Goal: Task Accomplishment & Management: Manage account settings

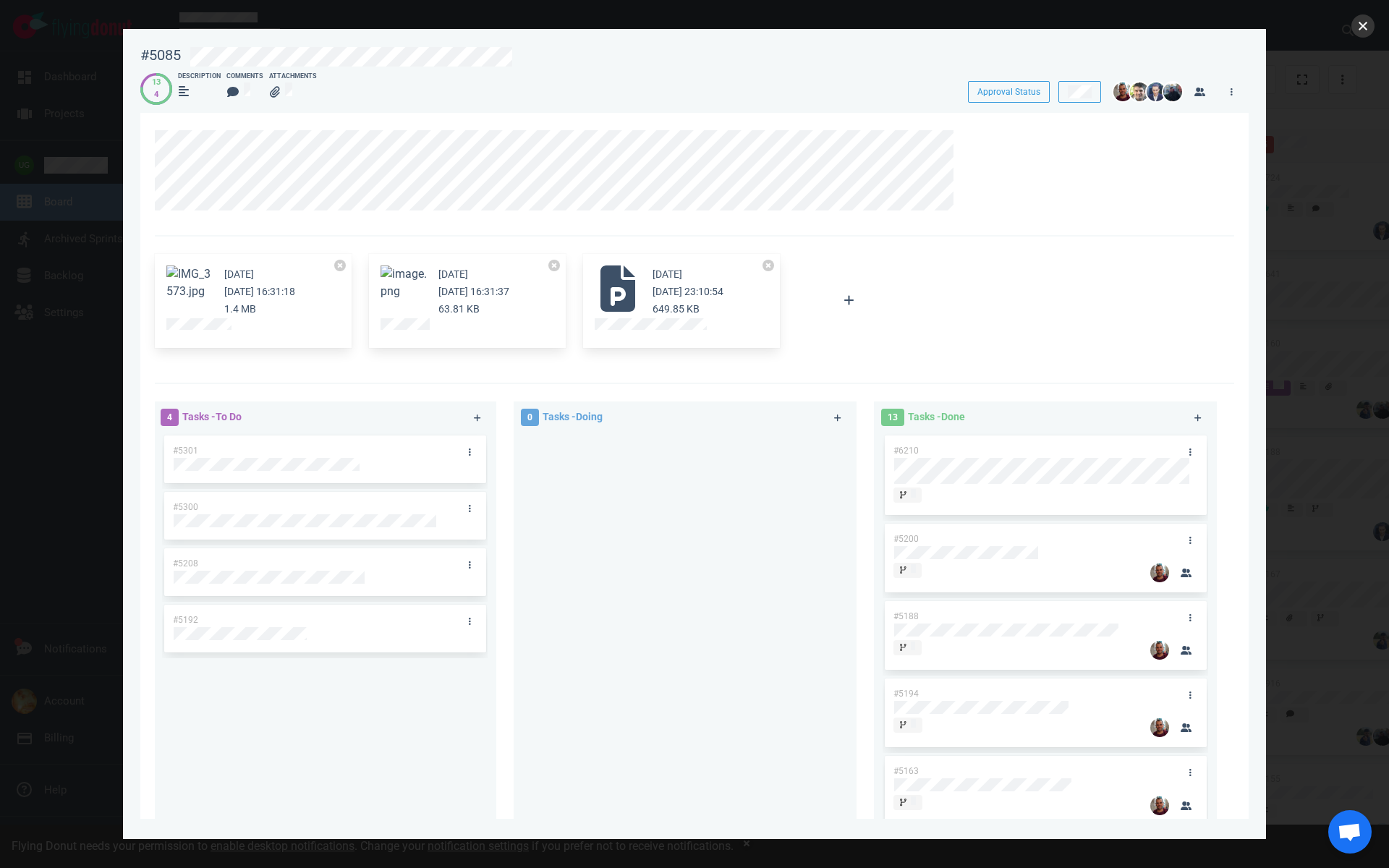
click at [1364, 28] on button "close" at bounding box center [1362, 26] width 23 height 23
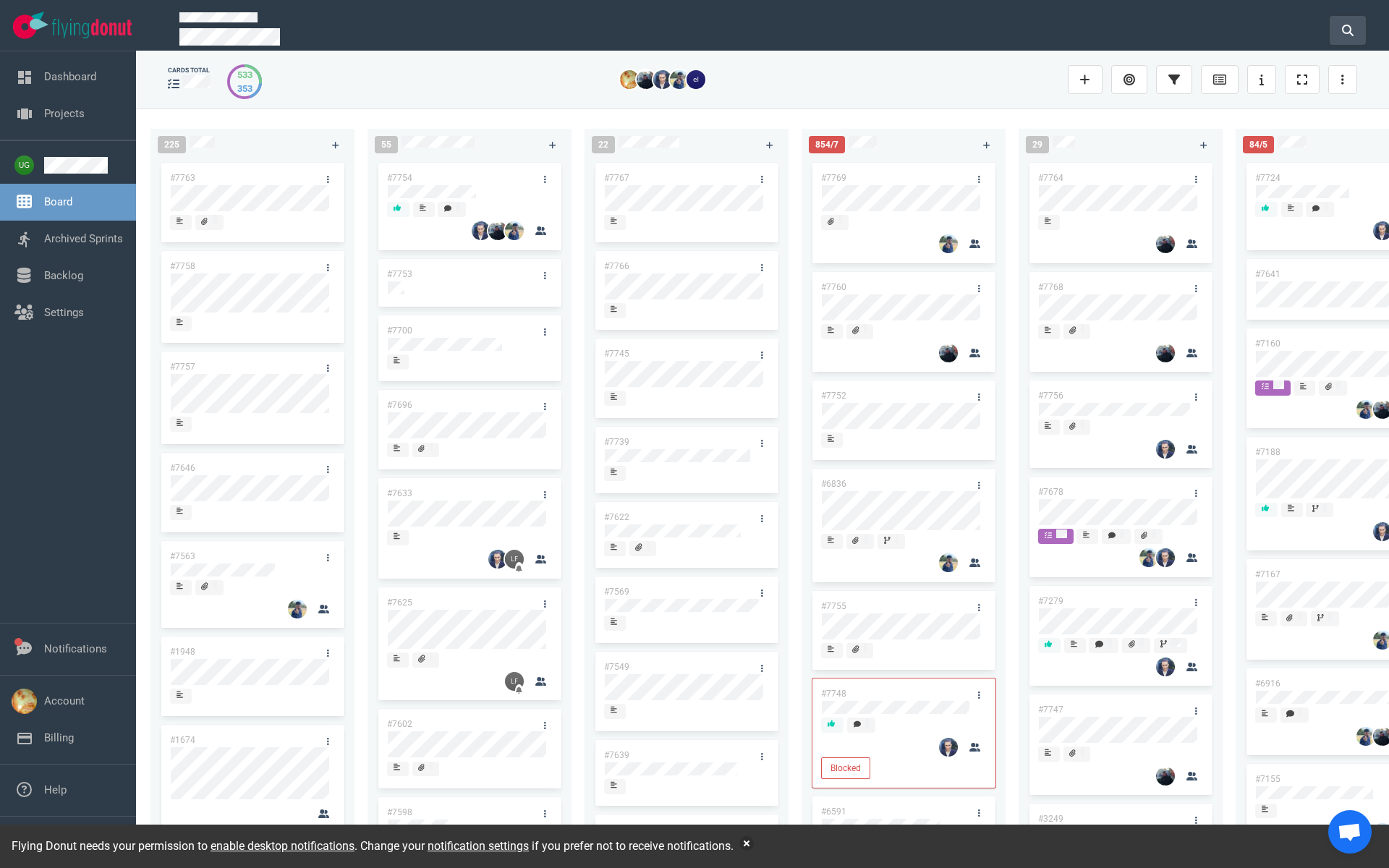
click at [1353, 25] on icon at bounding box center [1348, 31] width 11 height 11
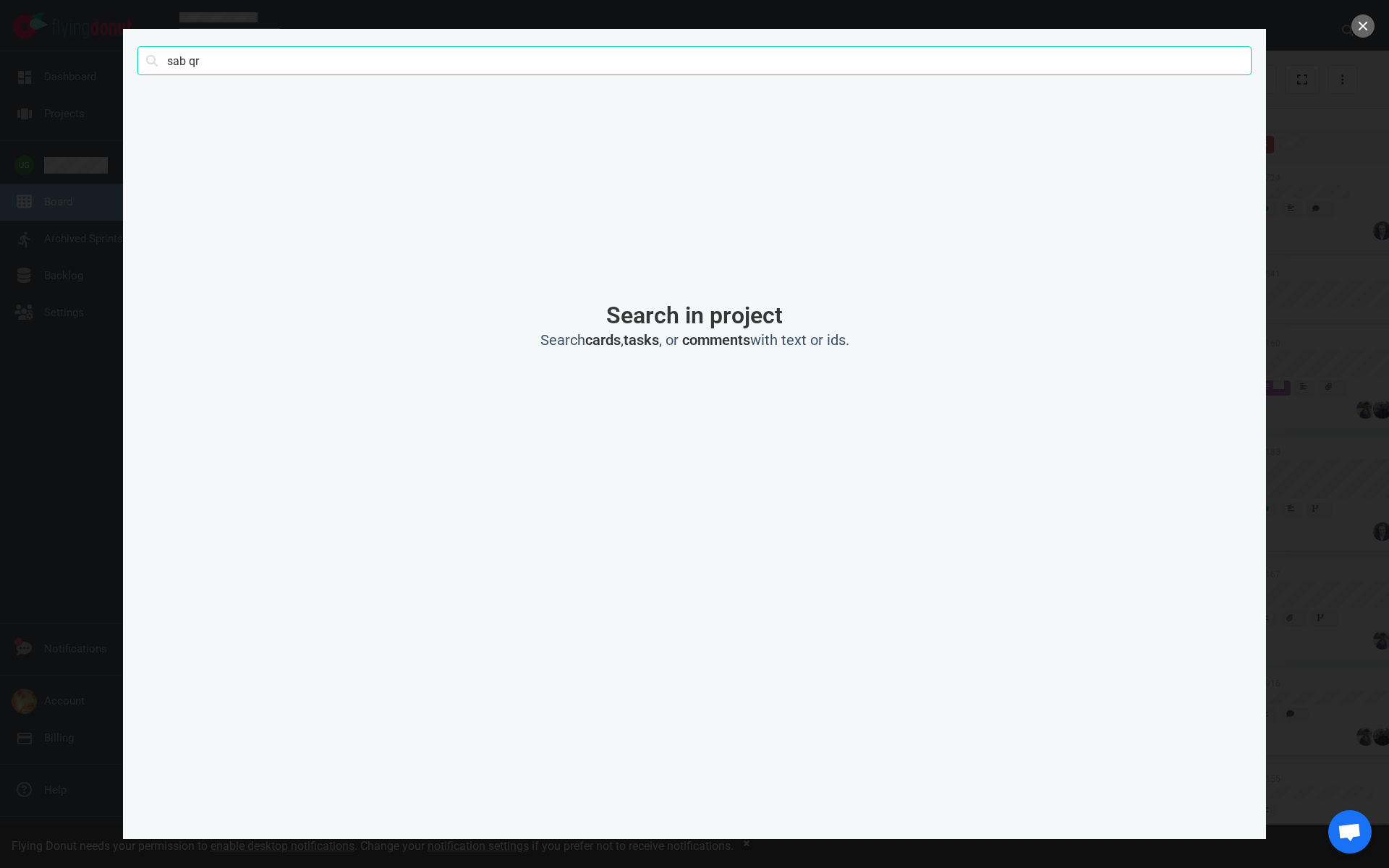
type input "sab qr"
click button "Search" at bounding box center [0, 0] width 0 height 0
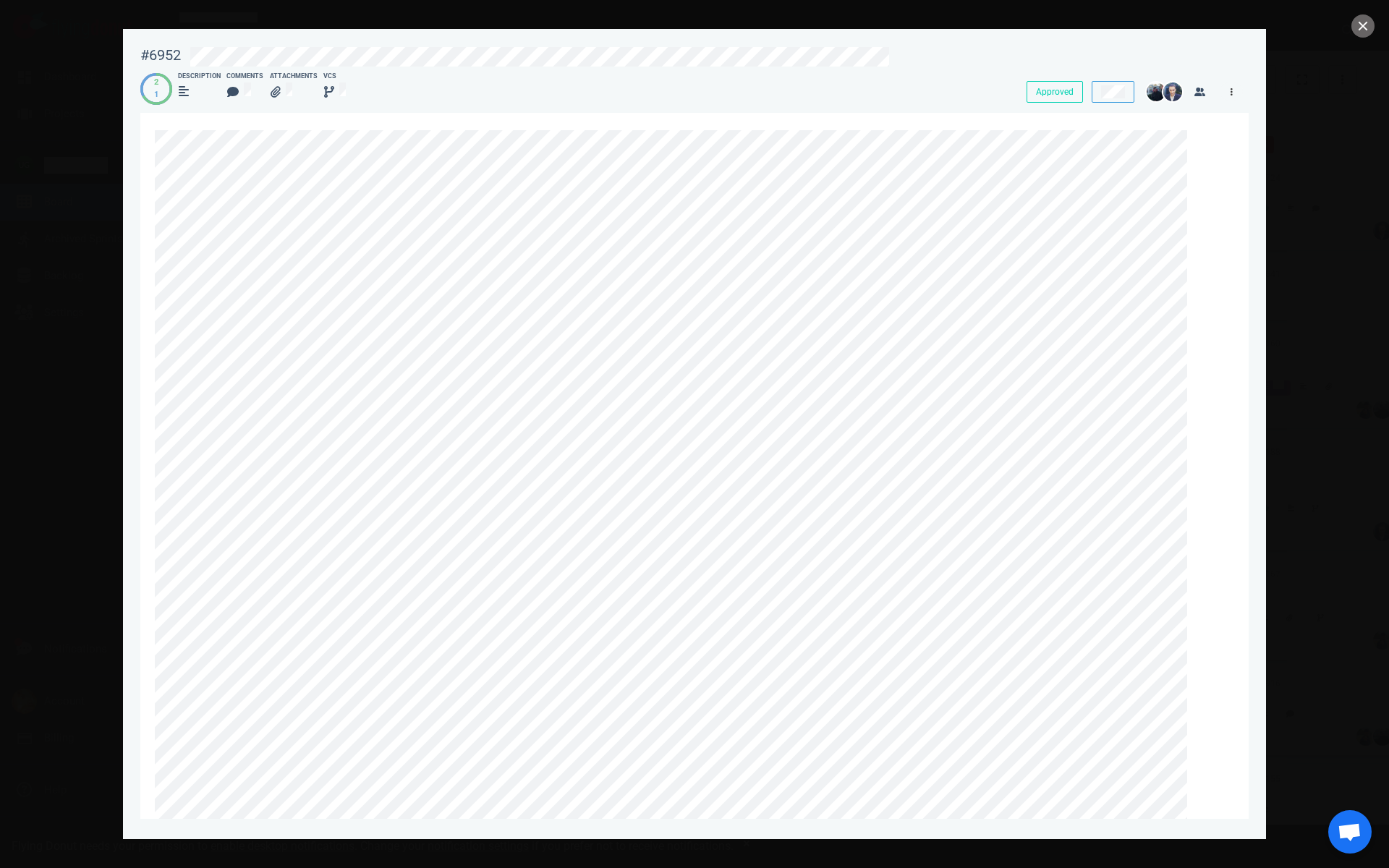
click at [1233, 93] on link at bounding box center [1231, 91] width 23 height 18
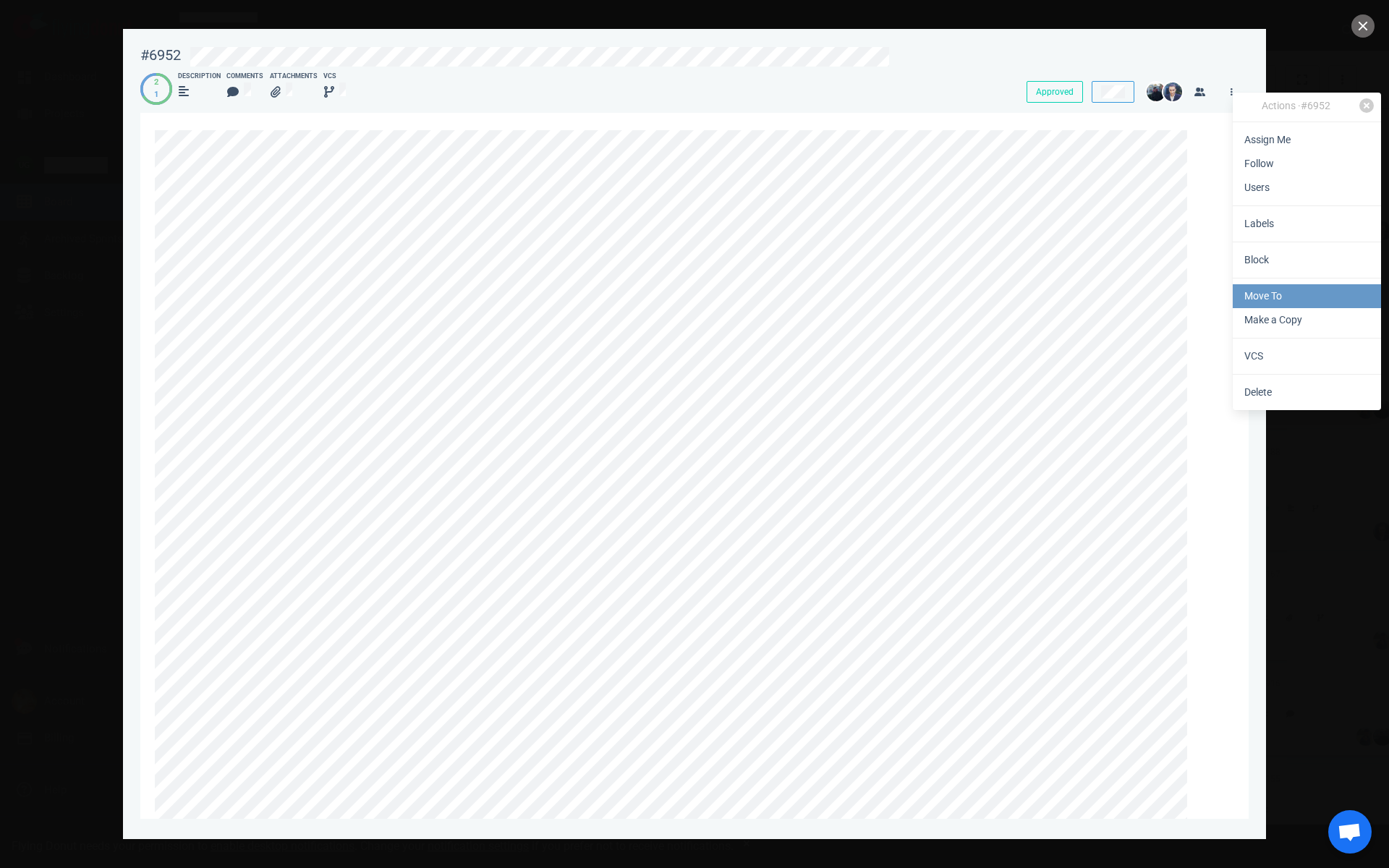
click at [1275, 292] on link "Move To" at bounding box center [1307, 297] width 148 height 24
select select "sprint"
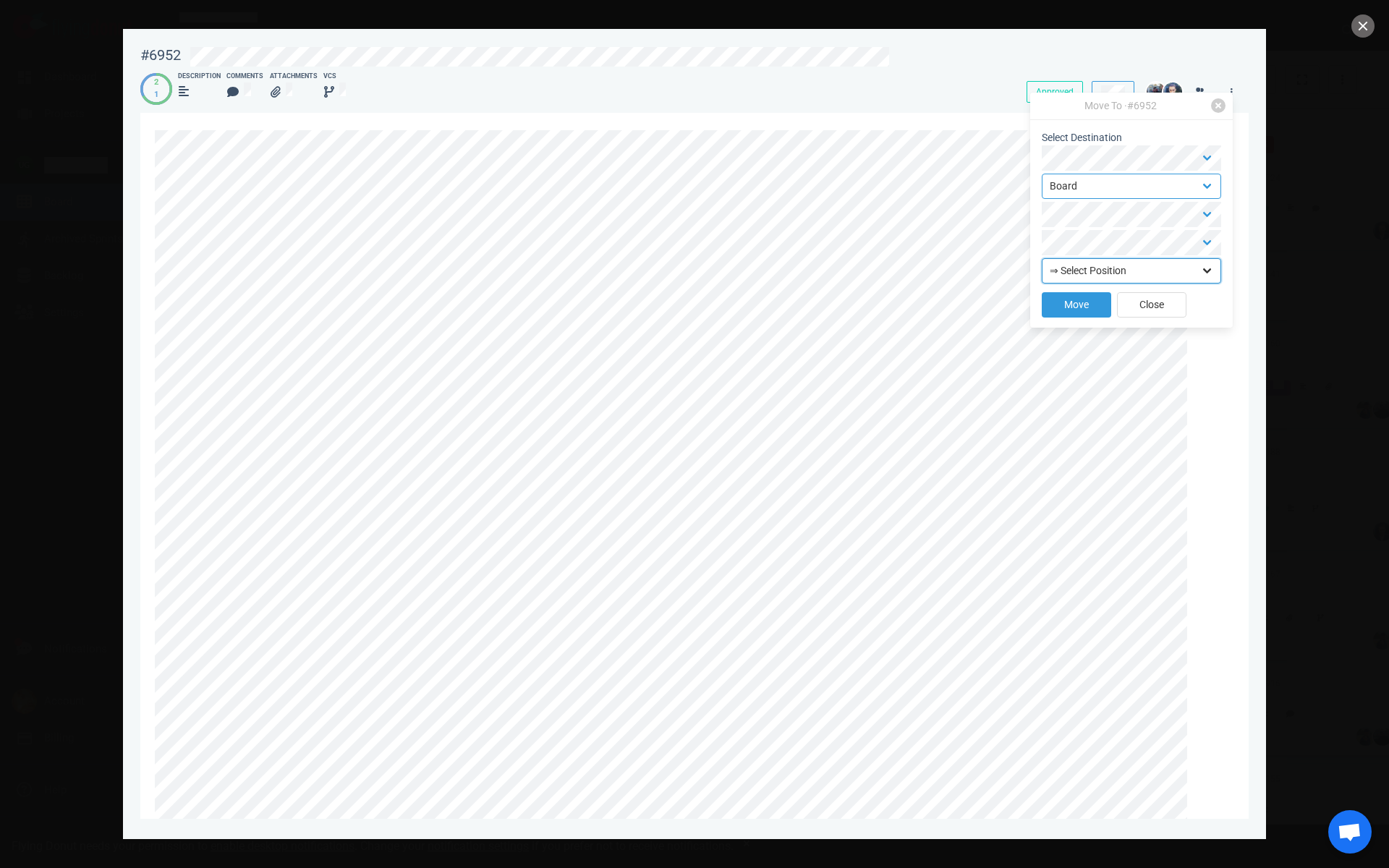
click at [1122, 274] on select "⇒ Select Position Top Bottom" at bounding box center [1131, 270] width 180 height 25
click at [1078, 271] on select "⇒ Select Position Top Bottom" at bounding box center [1131, 270] width 180 height 25
select select "top"
click at [1042, 258] on select "⇒ Select Position Top Bottom" at bounding box center [1131, 270] width 180 height 25
click at [1070, 304] on button "Move" at bounding box center [1076, 305] width 69 height 25
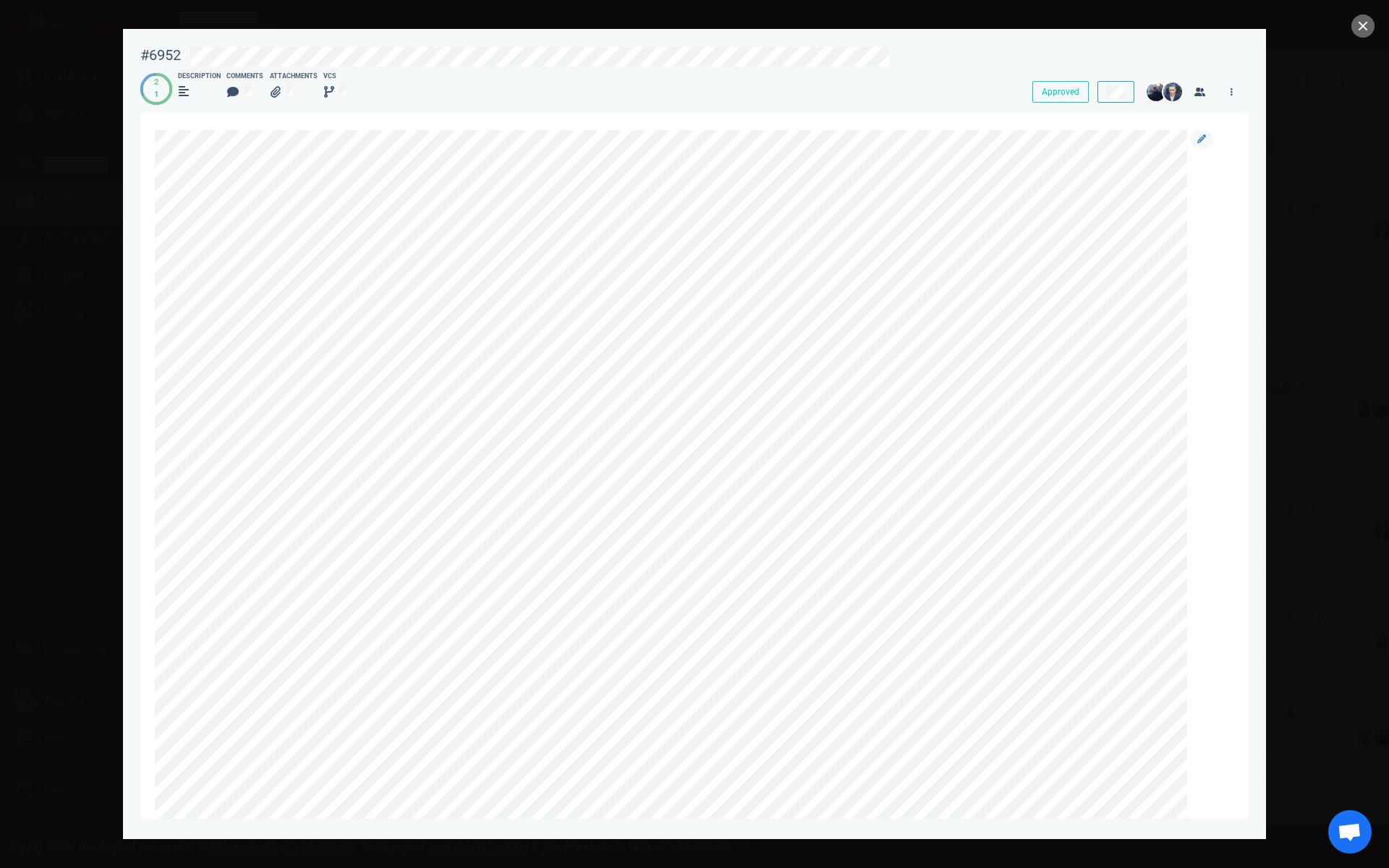
scroll to position [7, 0]
click at [1203, 139] on link at bounding box center [1201, 132] width 23 height 18
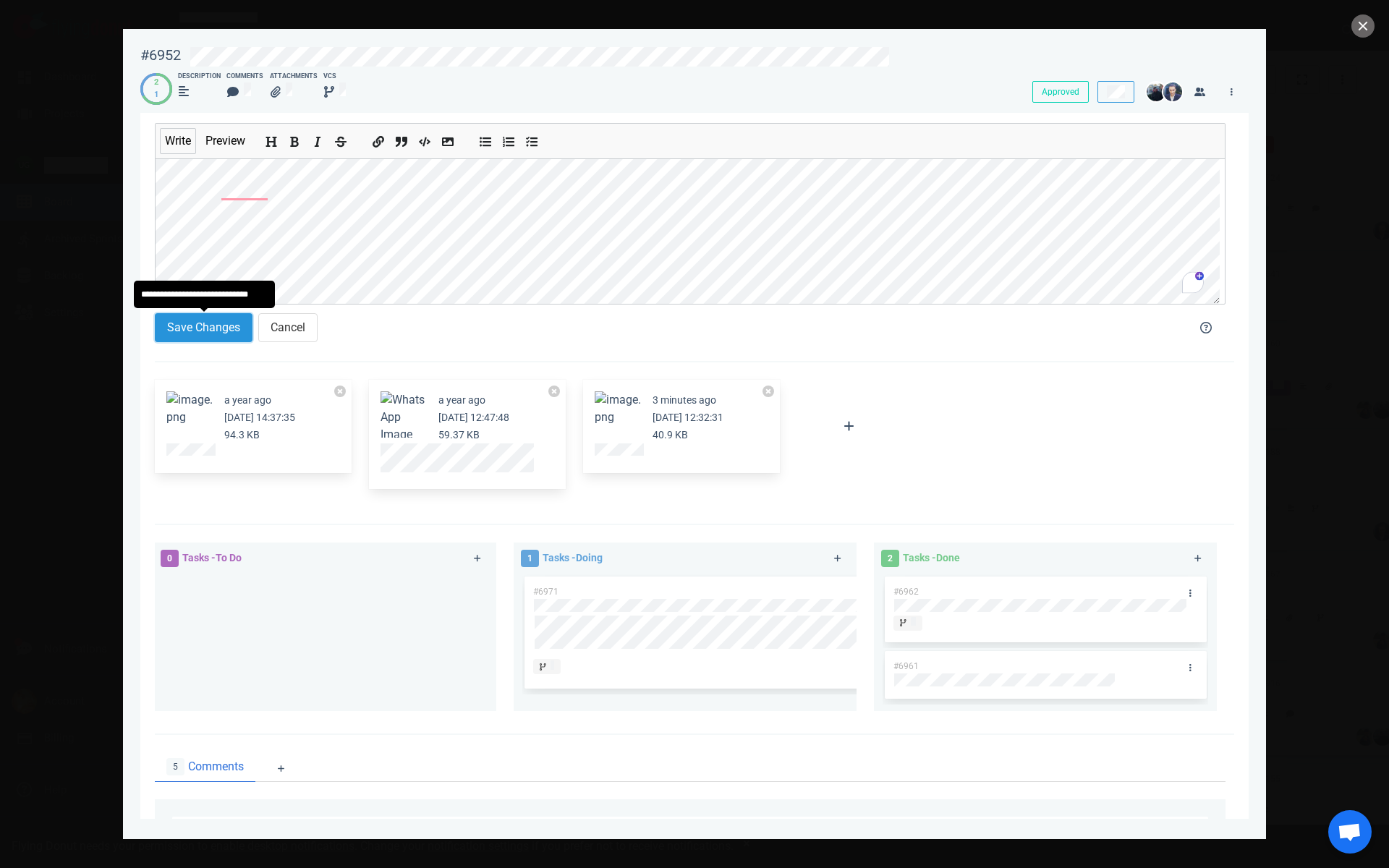
click at [235, 322] on button "Save Changes" at bounding box center [203, 328] width 98 height 29
